Goal: Information Seeking & Learning: Learn about a topic

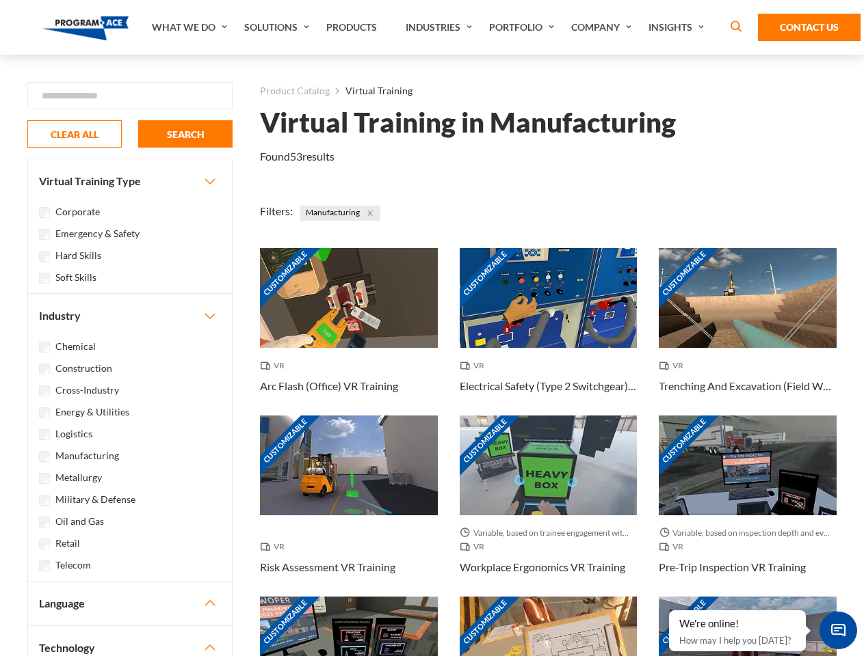
click at [191, 27] on link "What We Do" at bounding box center [191, 27] width 92 height 55
click at [278, 27] on link "Solutions" at bounding box center [278, 27] width 82 height 55
click at [440, 27] on link "Industries" at bounding box center [440, 27] width 83 height 55
click at [604, 27] on link "Company" at bounding box center [602, 27] width 77 height 55
click at [678, 27] on link "Insights" at bounding box center [677, 27] width 72 height 55
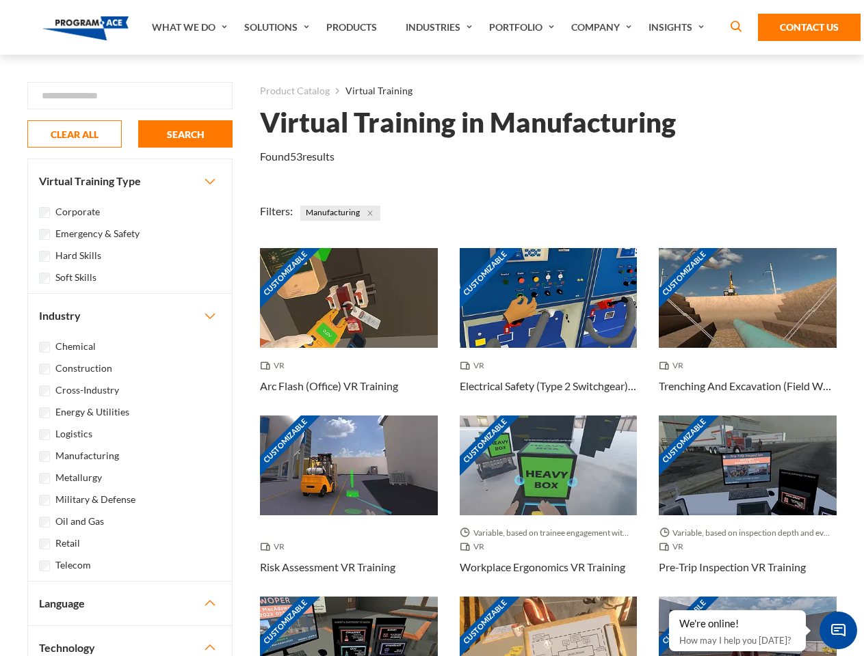
click at [0, 0] on div "Blog White Papers News" at bounding box center [0, 0] width 0 height 0
click at [0, 0] on strong "How Virtual Learning Can Enhance Workforce Productivity: A Guide for L&D Manage…" at bounding box center [0, 0] width 0 height 0
click at [838, 630] on span "Minimize live chat window" at bounding box center [838, 631] width 50 height 50
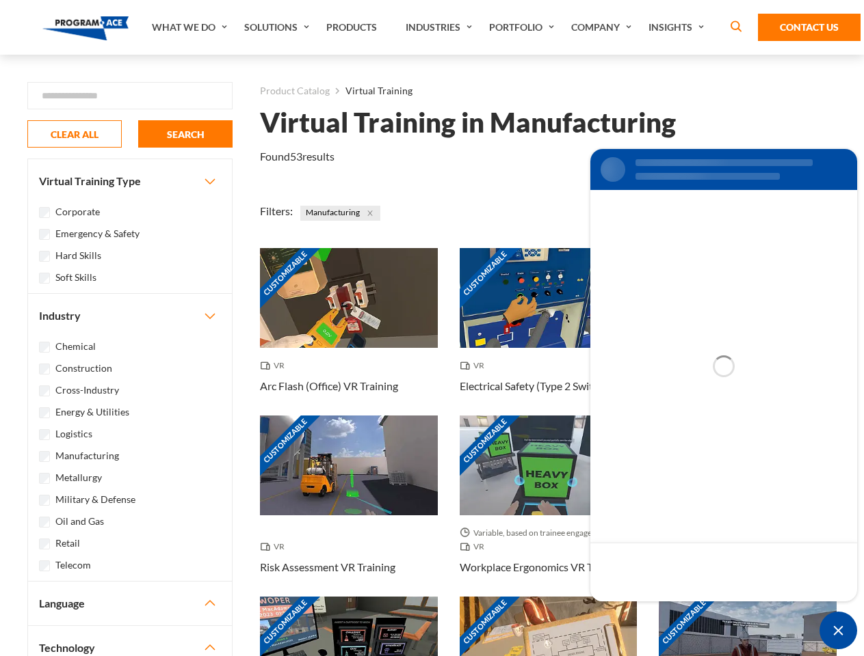
click at [669, 611] on div "Customizable" at bounding box center [747, 647] width 178 height 100
